Goal: Information Seeking & Learning: Learn about a topic

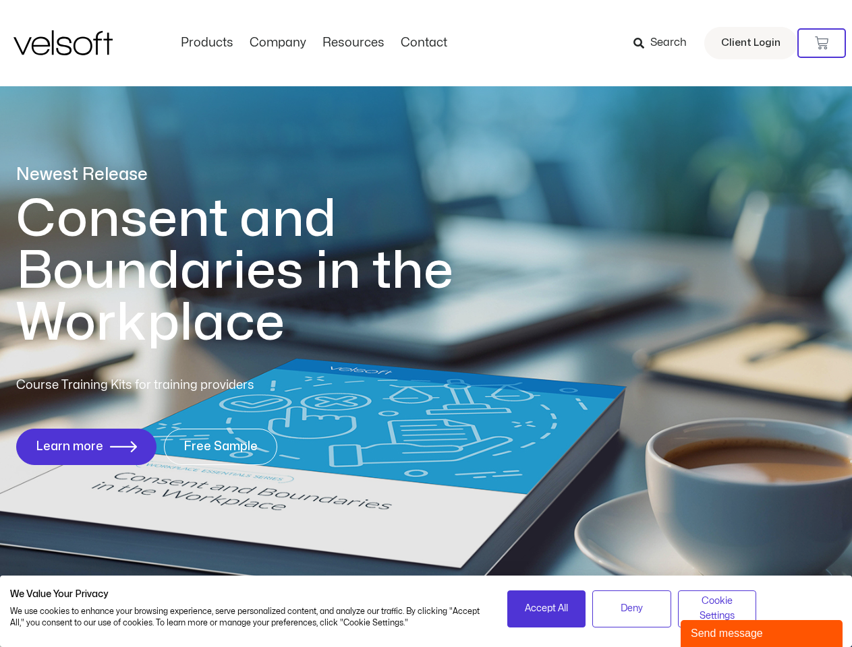
click at [425, 324] on h1 "Consent and Boundaries in the Workplace" at bounding box center [262, 272] width 492 height 156
click at [821, 43] on icon at bounding box center [821, 42] width 13 height 13
click at [546, 609] on span "Accept All" at bounding box center [546, 608] width 43 height 15
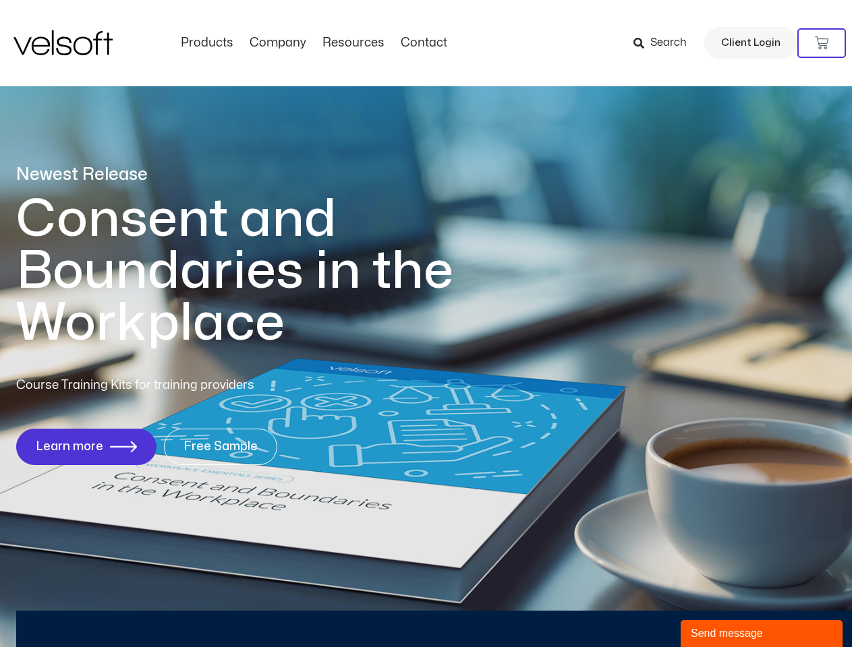
click at [631, 609] on div "Newest Release Consent and Boundaries in the Workplace Course Training Kits for…" at bounding box center [426, 322] width 852 height 655
click at [717, 609] on div "Newest Release Consent and Boundaries in the Workplace Course Training Kits for…" at bounding box center [426, 322] width 852 height 655
click at [761, 634] on div "Send message" at bounding box center [761, 634] width 142 height 16
